Goal: Task Accomplishment & Management: Manage account settings

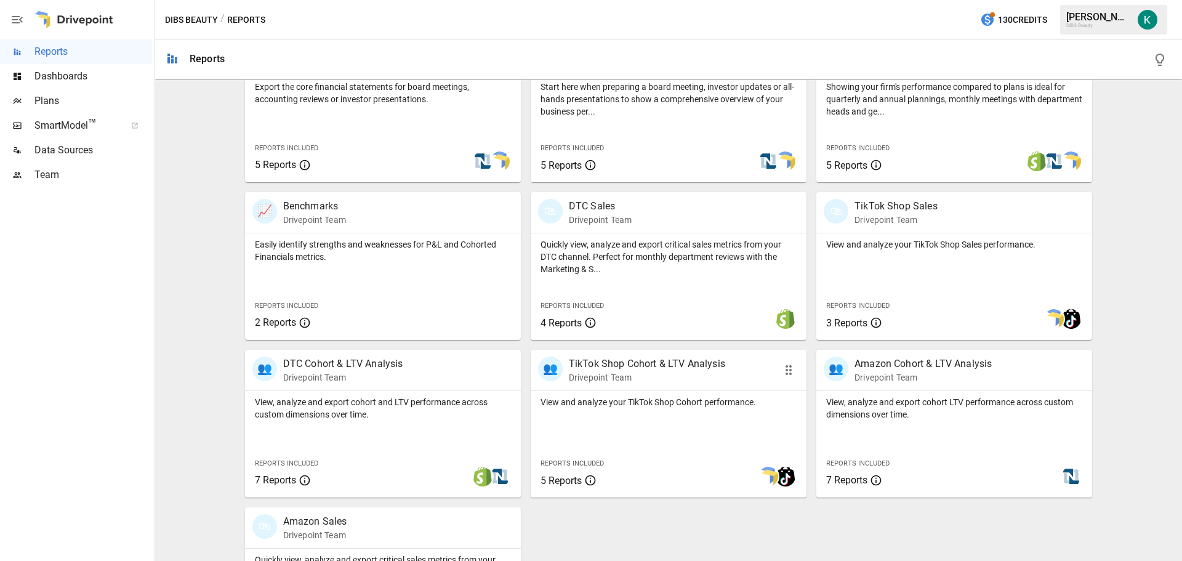
scroll to position [270, 0]
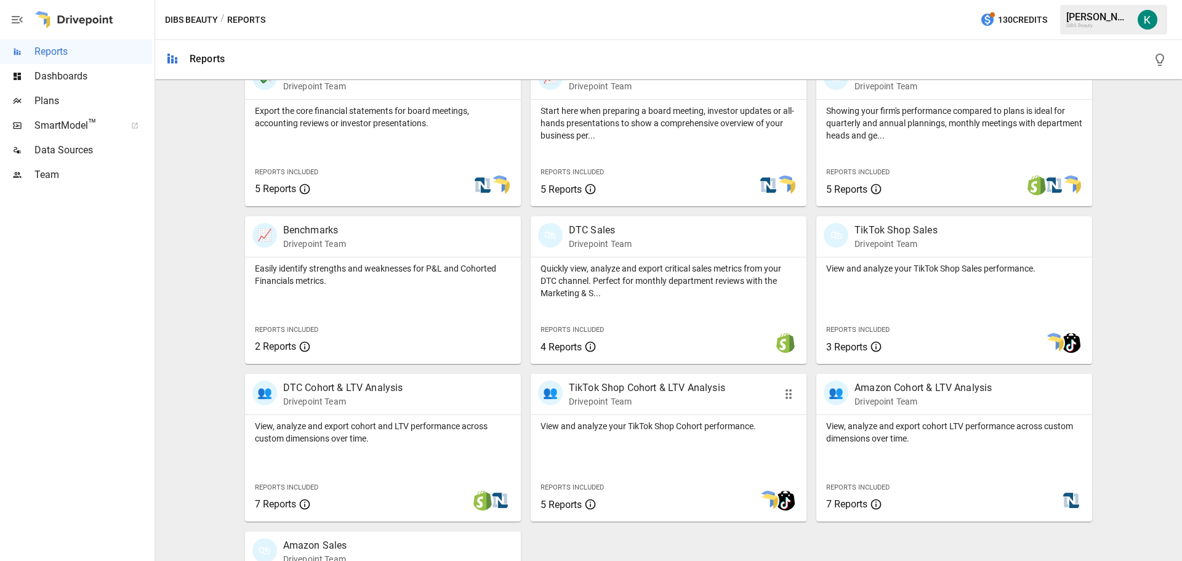
click at [640, 443] on div "View and analyze your TikTok Shop Cohort performance. Reports Included 5 Reports" at bounding box center [669, 468] width 276 height 107
click at [342, 448] on div "View, analyze and export cohort and LTV performance across custom dimensions ov…" at bounding box center [383, 468] width 276 height 107
click at [65, 175] on span "Team" at bounding box center [93, 174] width 118 height 15
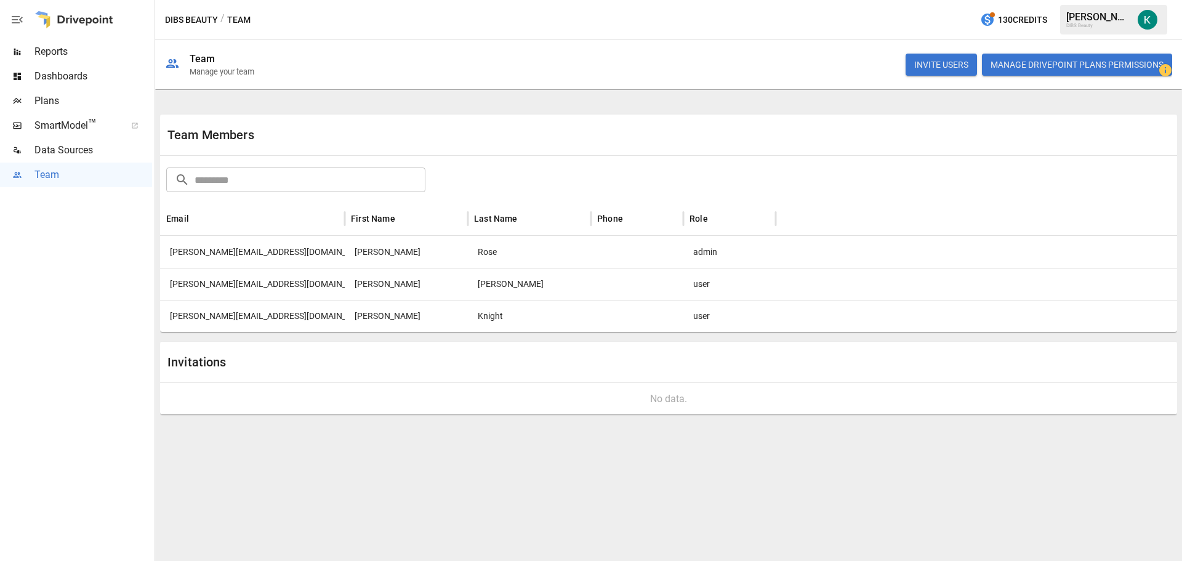
click at [252, 180] on input "text" at bounding box center [310, 179] width 231 height 25
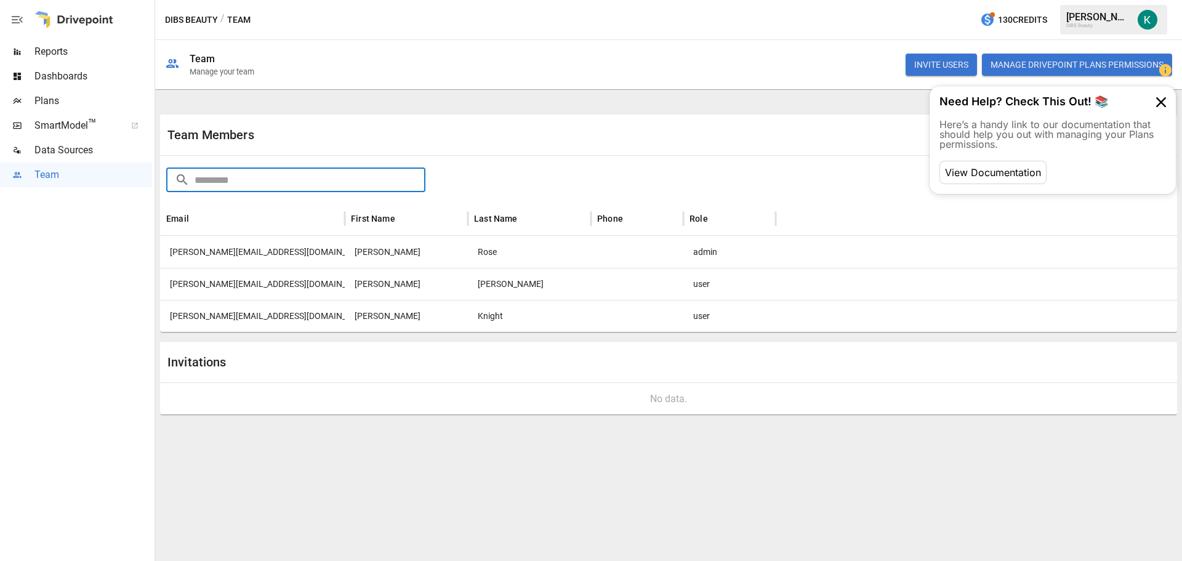
click at [967, 61] on button "INVITE USERS" at bounding box center [941, 65] width 71 height 22
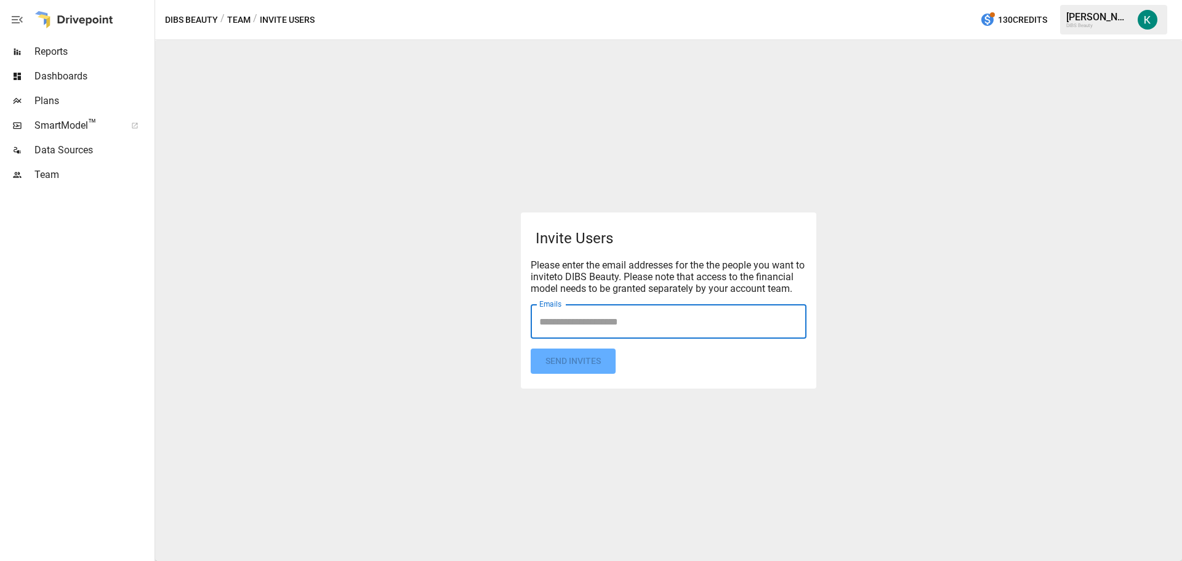
click at [606, 328] on input "Emails" at bounding box center [668, 321] width 265 height 23
type input "**********"
click at [585, 361] on form "Invite Users Please enter the email addresses for the the people you want to in…" at bounding box center [669, 300] width 276 height 147
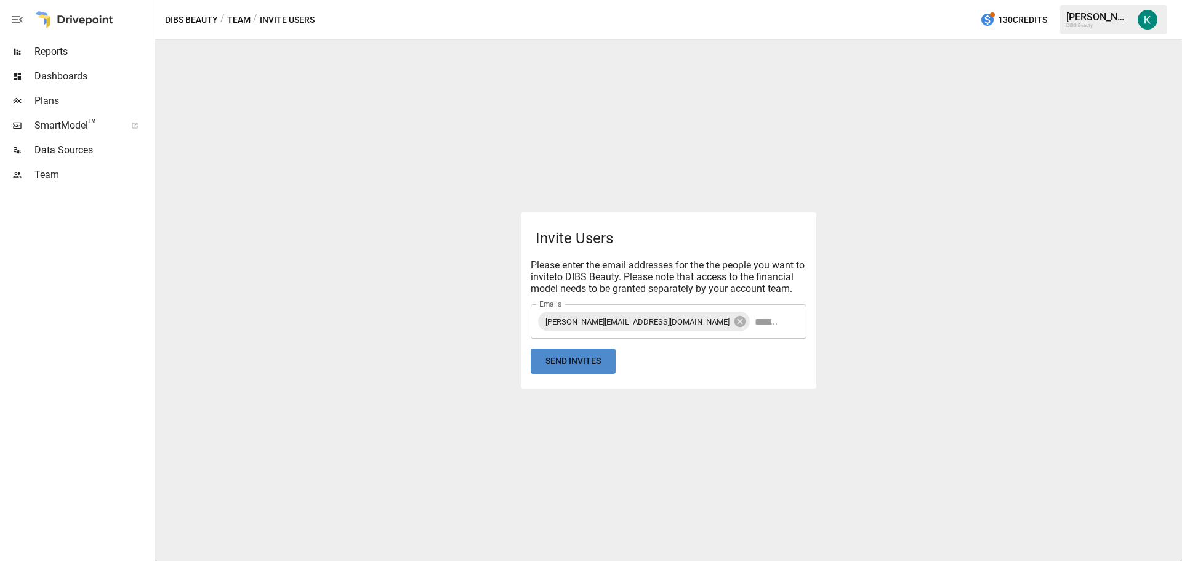
click at [583, 366] on button "Send Invites" at bounding box center [573, 360] width 85 height 25
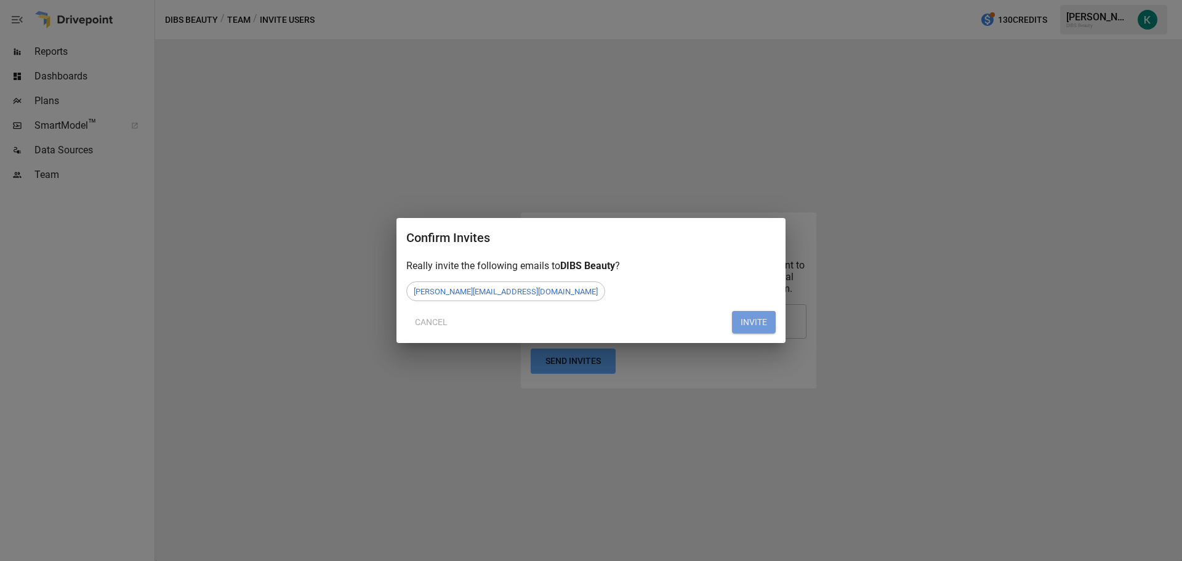
click at [742, 320] on button "INVITE" at bounding box center [754, 322] width 44 height 22
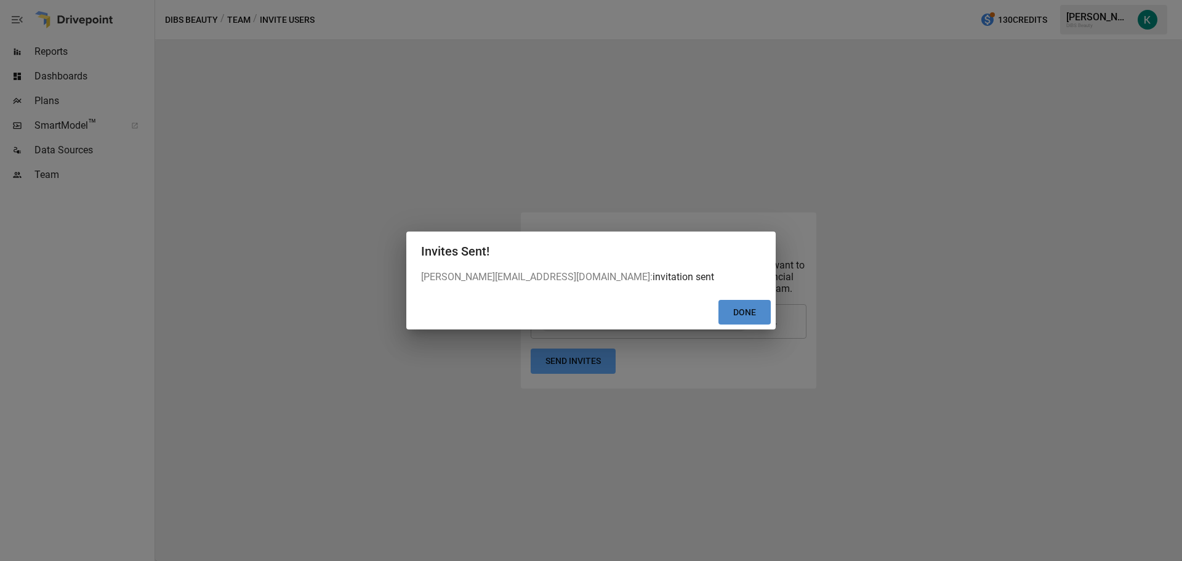
click at [734, 308] on button "Done" at bounding box center [744, 312] width 52 height 25
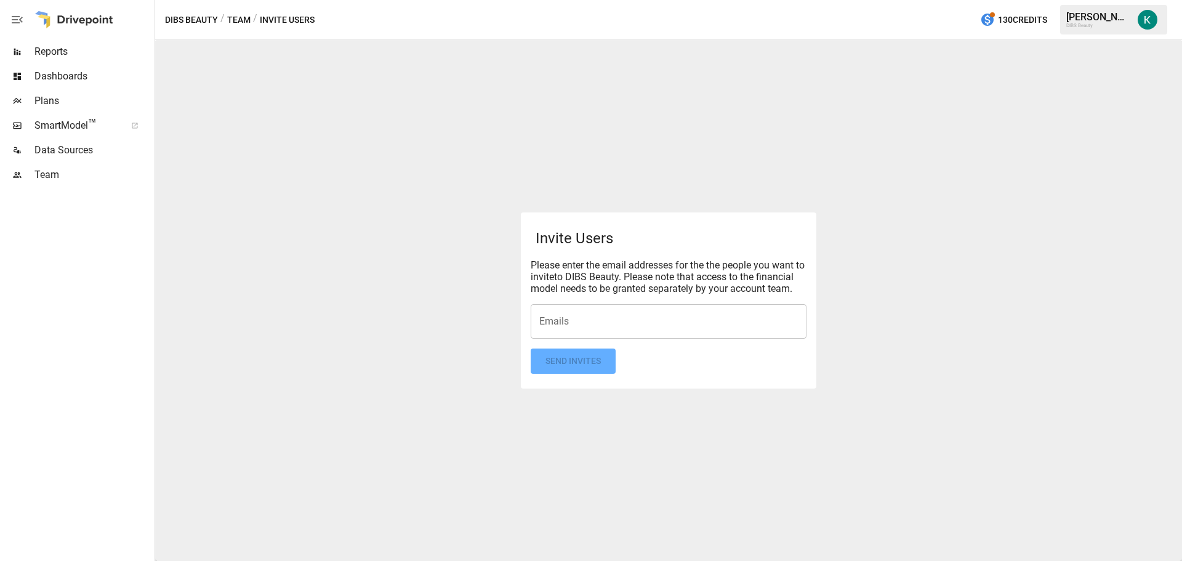
click at [65, 54] on span "Reports" at bounding box center [93, 51] width 118 height 15
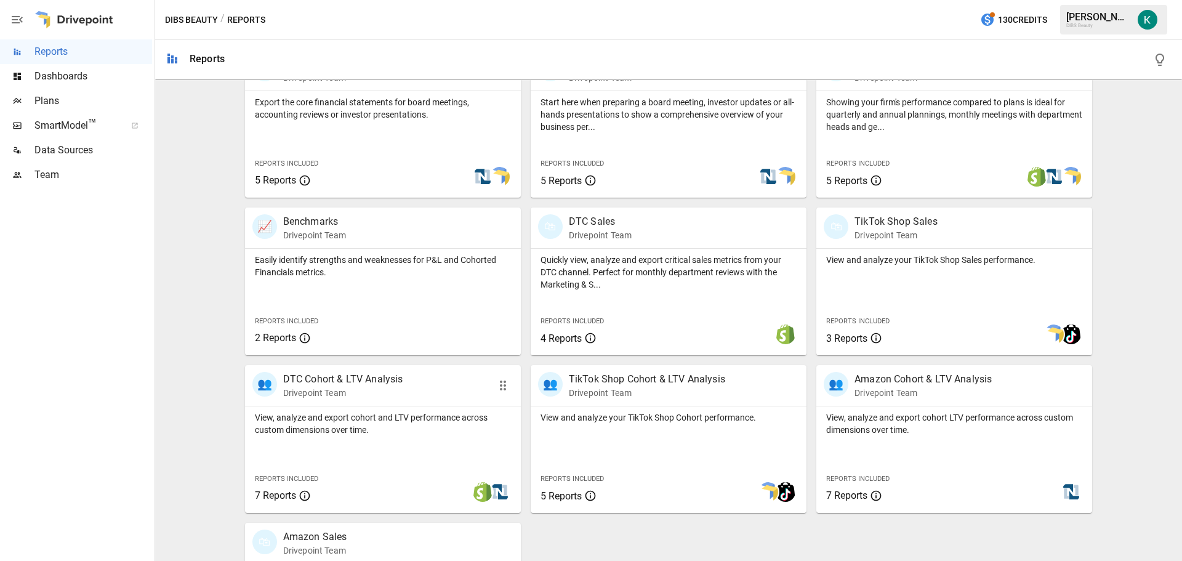
scroll to position [147, 0]
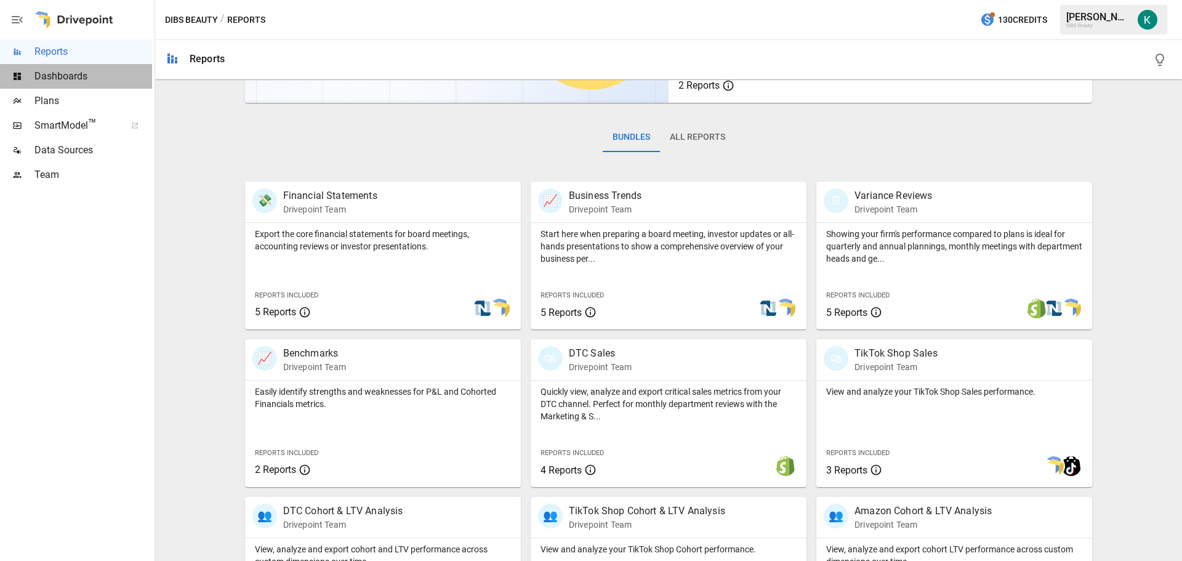
click at [89, 76] on span "Dashboards" at bounding box center [93, 76] width 118 height 15
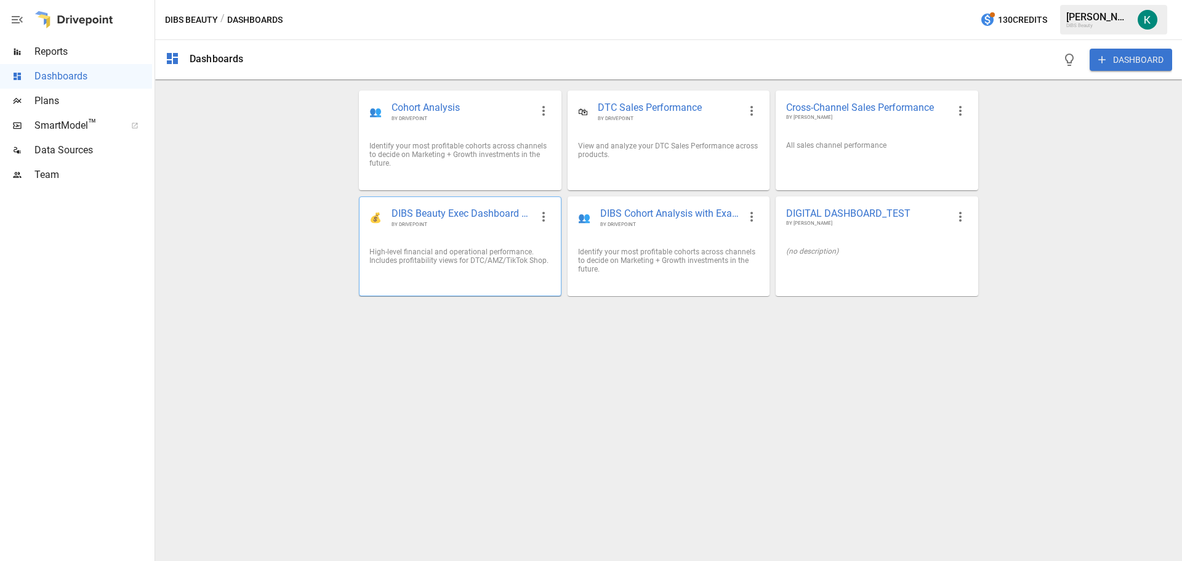
click at [483, 231] on div "💰 DIBS Beauty Exec Dashboard 📊 BY DRIVEPOINT" at bounding box center [460, 217] width 201 height 41
